Goal: Transaction & Acquisition: Purchase product/service

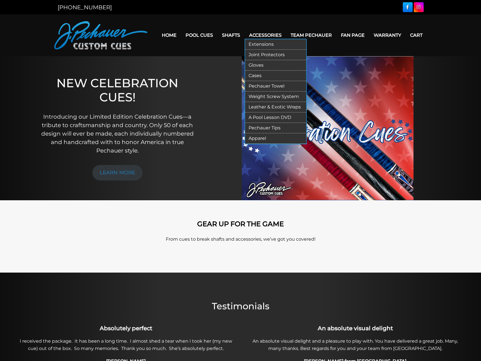
click at [261, 43] on link "Extensions" at bounding box center [275, 44] width 61 height 10
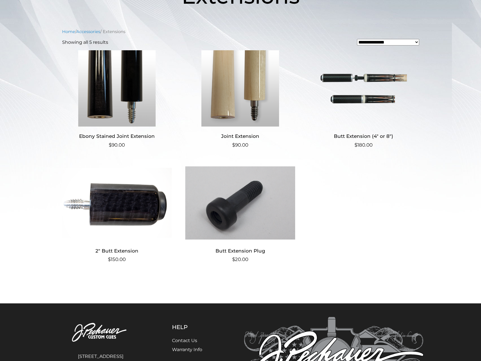
scroll to position [113, 0]
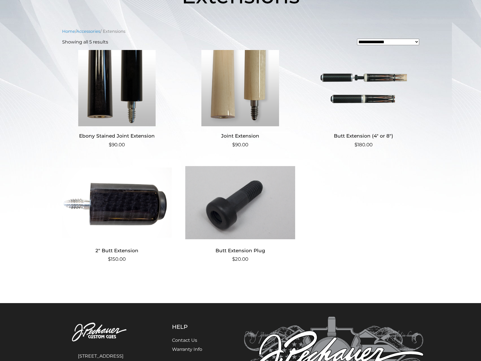
click at [252, 205] on img at bounding box center [240, 202] width 110 height 76
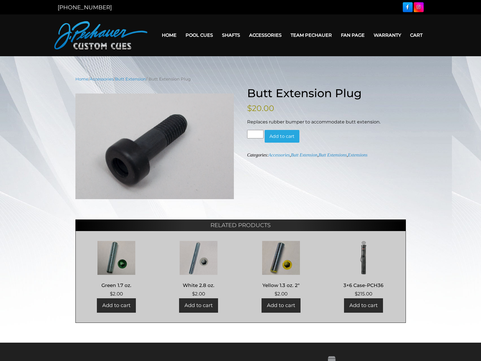
click at [284, 135] on button "Add to cart" at bounding box center [282, 136] width 35 height 13
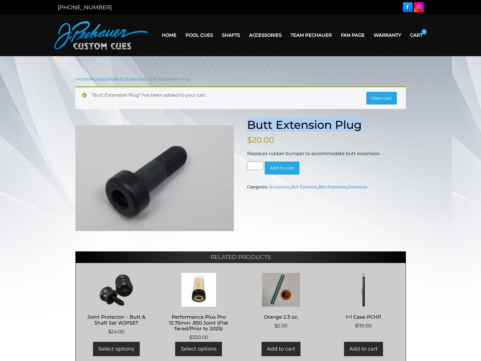
drag, startPoint x: 367, startPoint y: 123, endPoint x: 251, endPoint y: 124, distance: 115.6
click at [251, 124] on h1 "Butt Extension Plug" at bounding box center [326, 125] width 159 height 14
copy h1 "Butt Extension Plug"
